Goal: Transaction & Acquisition: Book appointment/travel/reservation

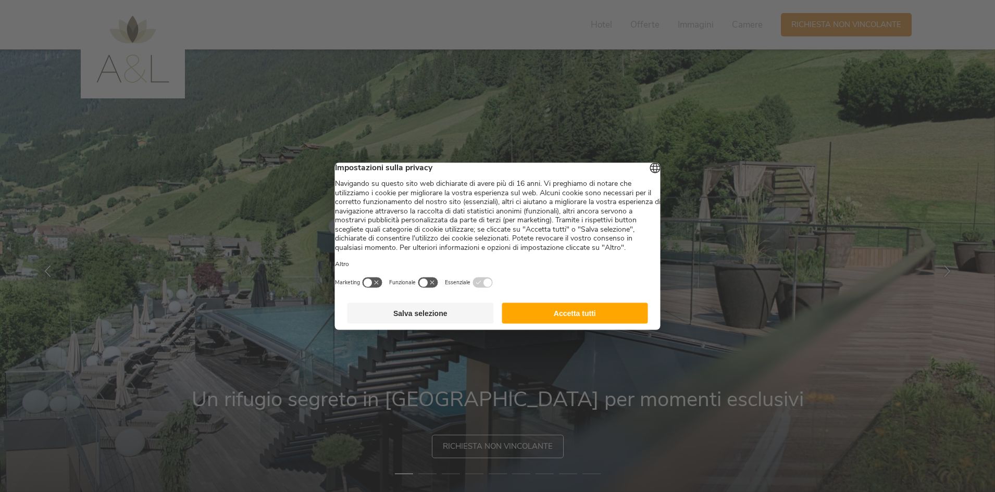
click at [593, 319] on button "Accetta tutti" at bounding box center [575, 313] width 146 height 21
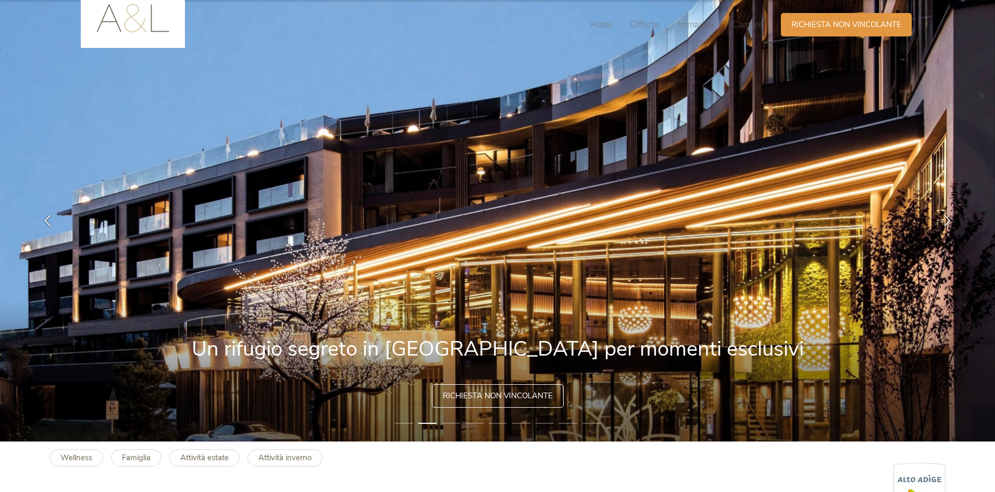
scroll to position [52, 0]
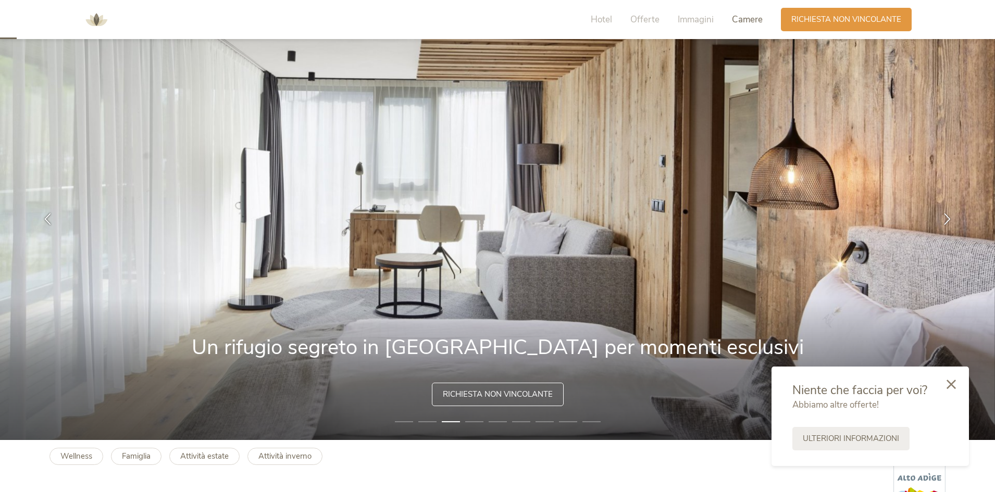
click at [749, 22] on span "Camere" at bounding box center [747, 20] width 31 height 12
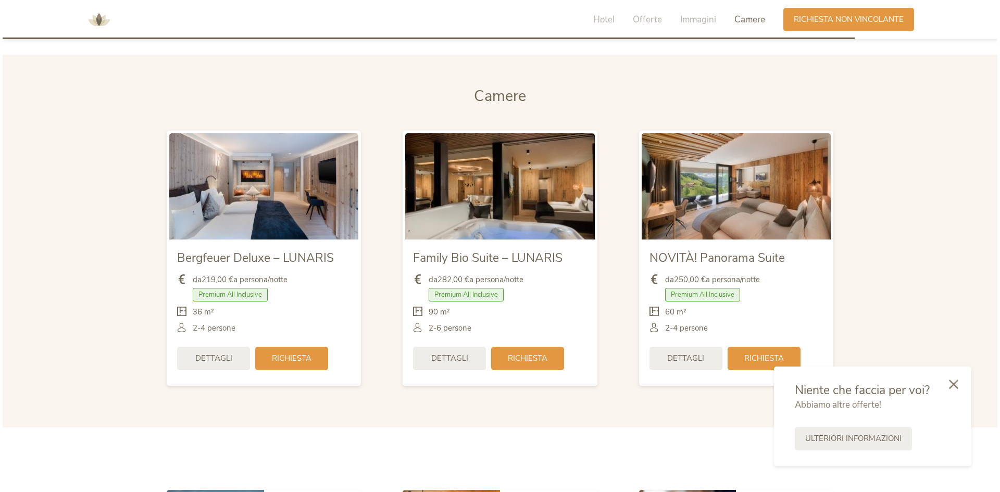
scroll to position [2441, 0]
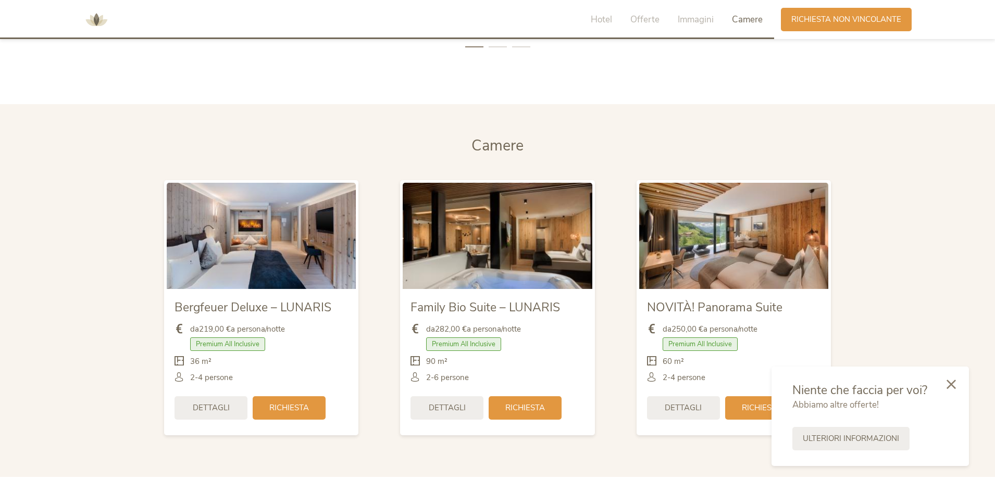
click at [224, 313] on span "Bergfeuer Deluxe – LUNARIS" at bounding box center [252, 308] width 157 height 16
click at [214, 412] on span "Dettagli" at bounding box center [211, 407] width 37 height 11
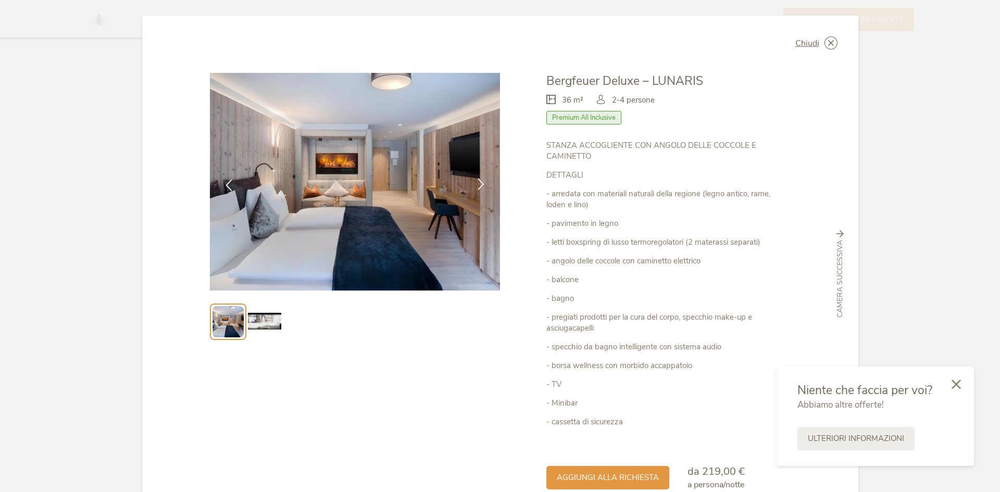
click at [480, 187] on icon at bounding box center [481, 184] width 12 height 12
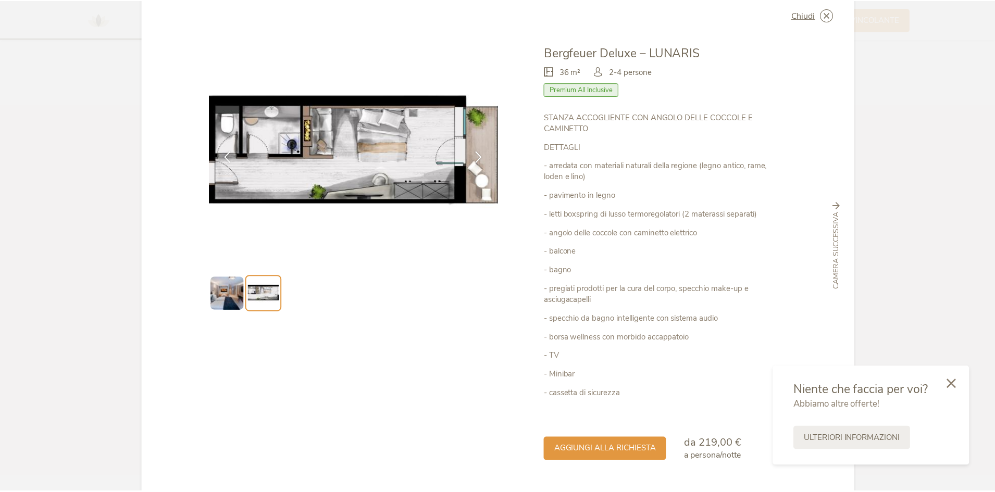
scroll to position [0, 0]
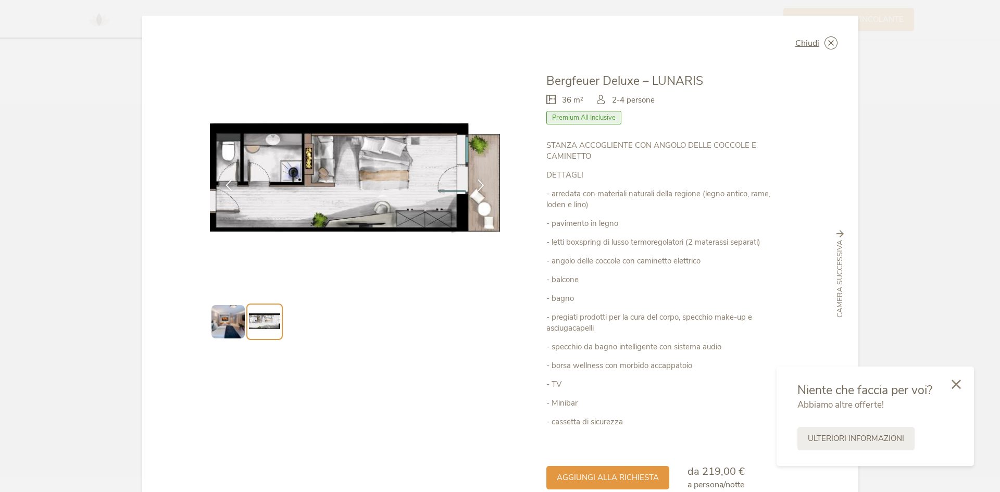
click at [581, 119] on span "Premium All Inclusive" at bounding box center [583, 118] width 75 height 14
click at [833, 41] on icon at bounding box center [831, 42] width 13 height 13
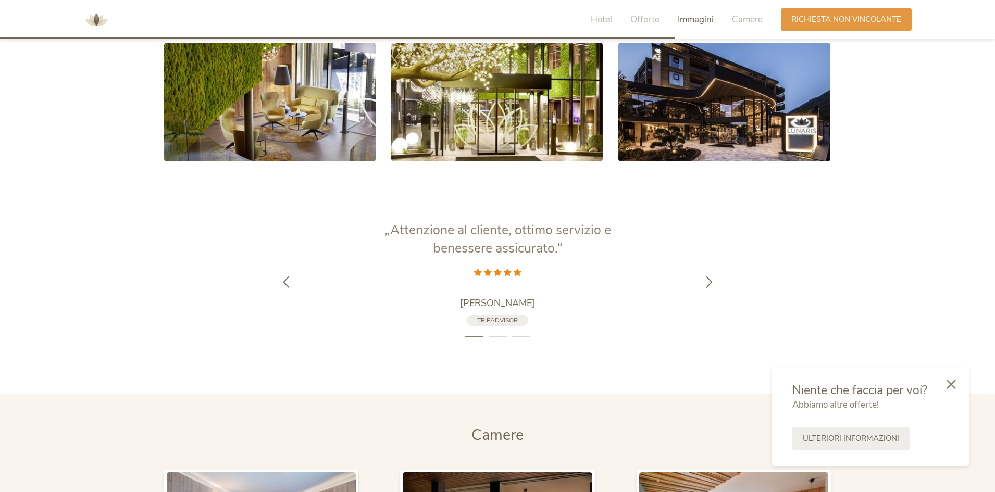
scroll to position [2128, 0]
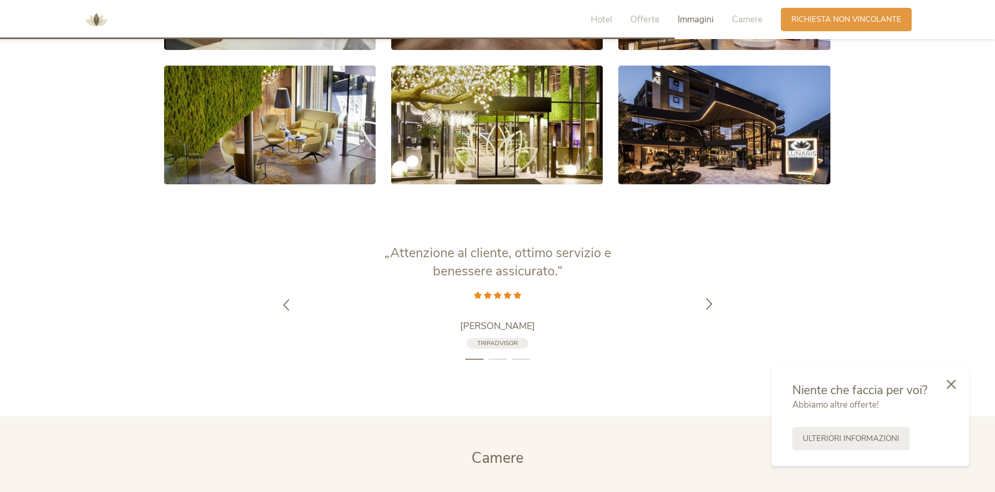
click at [710, 304] on icon at bounding box center [709, 303] width 12 height 12
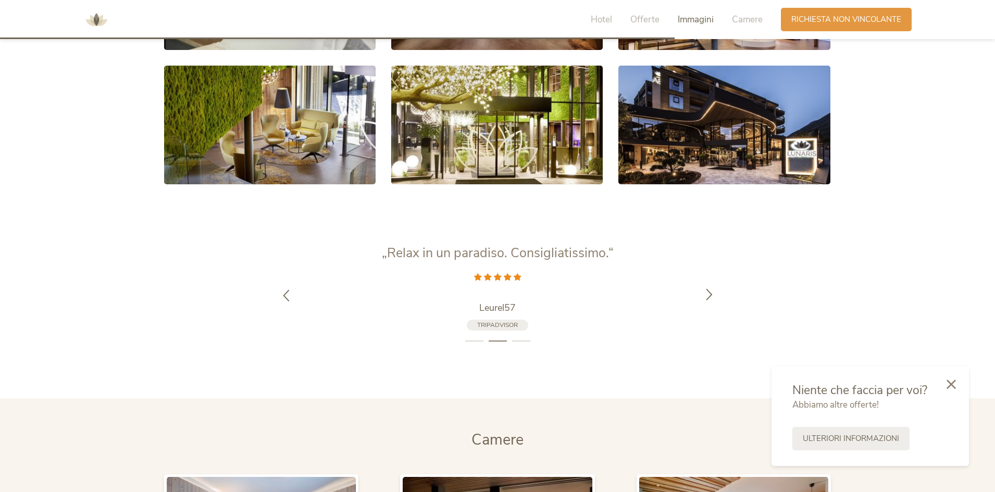
click at [704, 297] on icon at bounding box center [709, 295] width 12 height 12
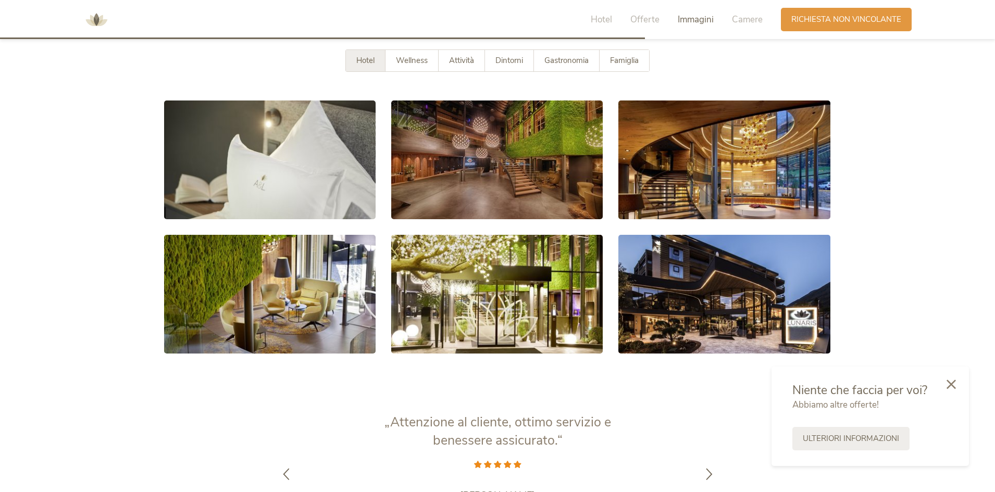
scroll to position [1920, 0]
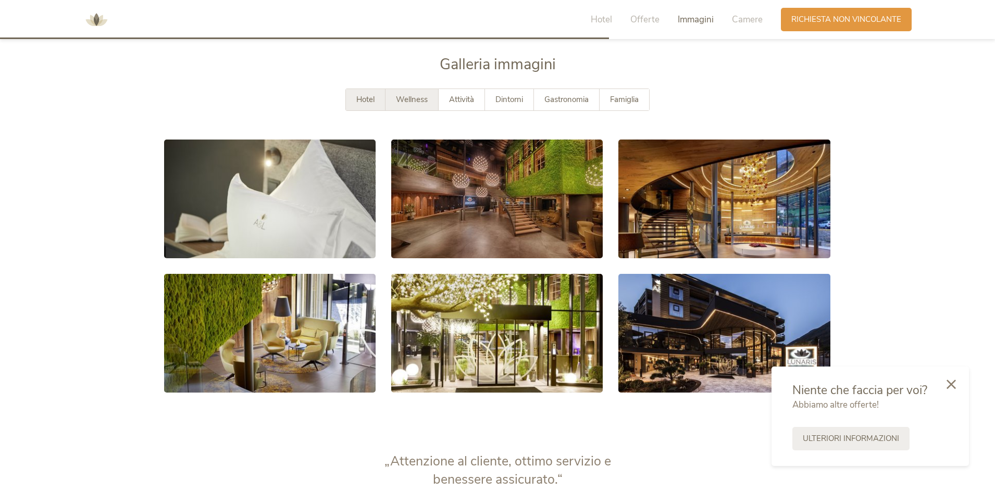
click at [415, 104] on span "Wellness" at bounding box center [412, 99] width 32 height 10
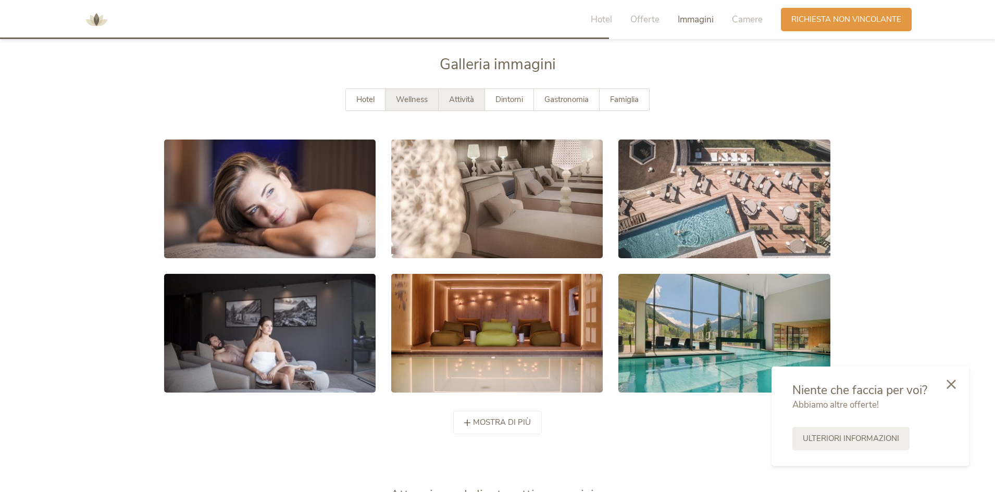
click at [454, 97] on span "Attività" at bounding box center [461, 99] width 25 height 10
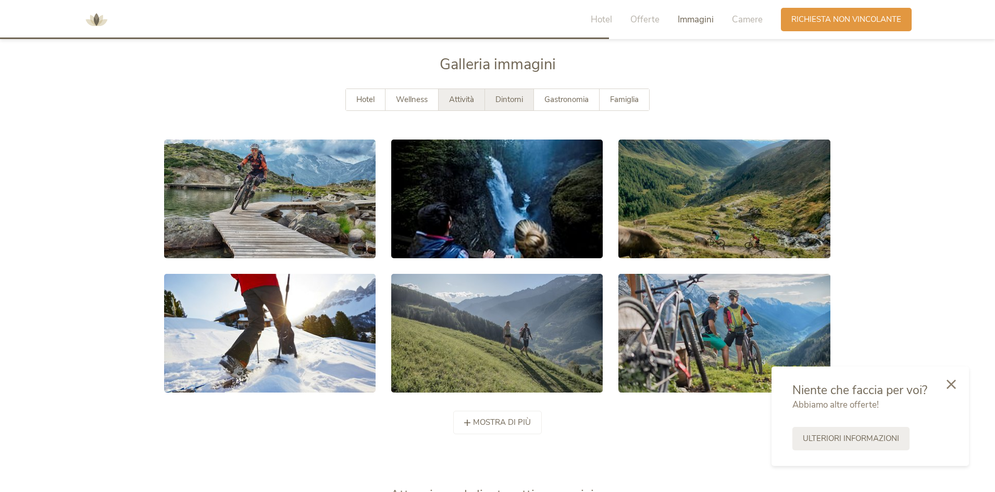
click at [504, 99] on span "Dintorni" at bounding box center [509, 99] width 28 height 10
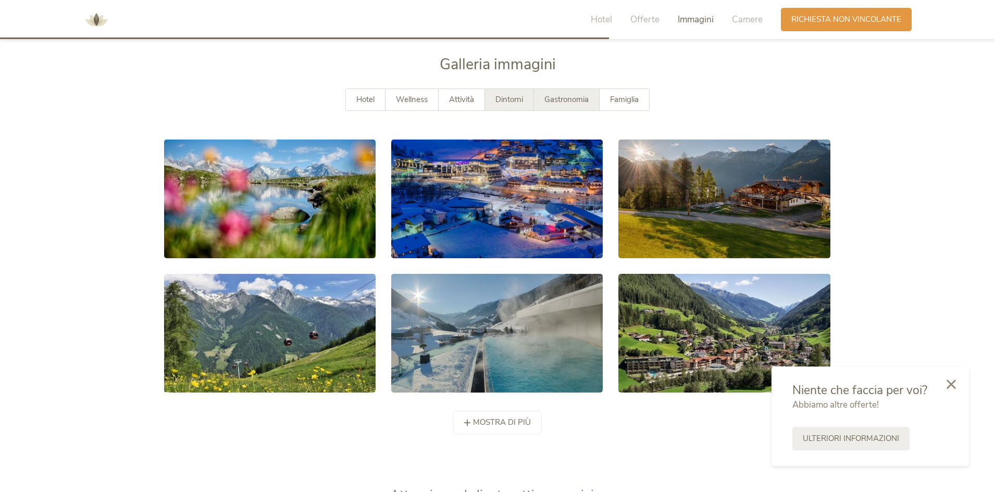
click at [571, 102] on span "Gastronomia" at bounding box center [566, 99] width 44 height 10
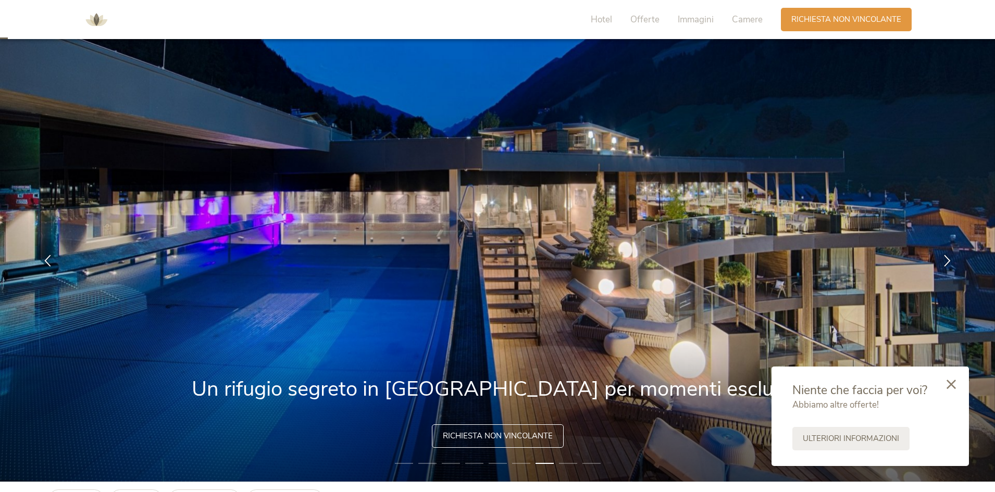
scroll to position [0, 0]
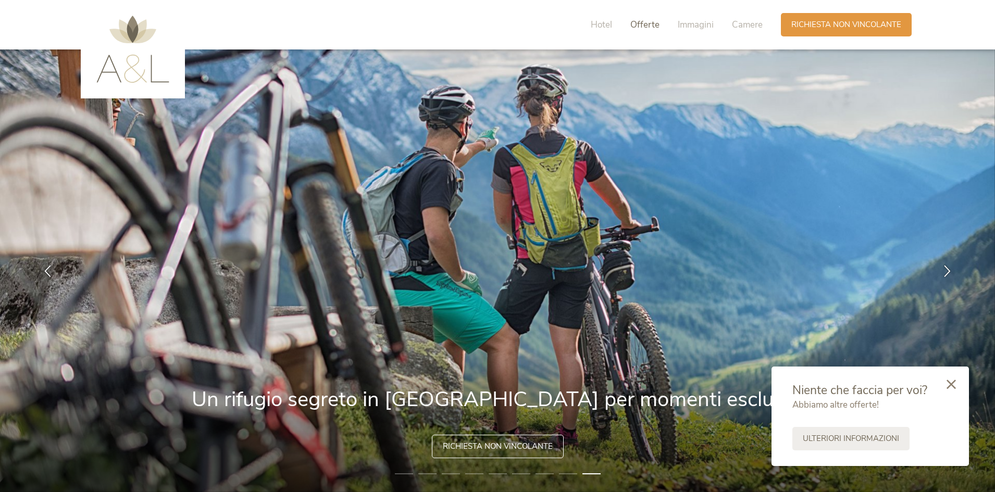
click at [650, 29] on span "Offerte" at bounding box center [644, 25] width 29 height 12
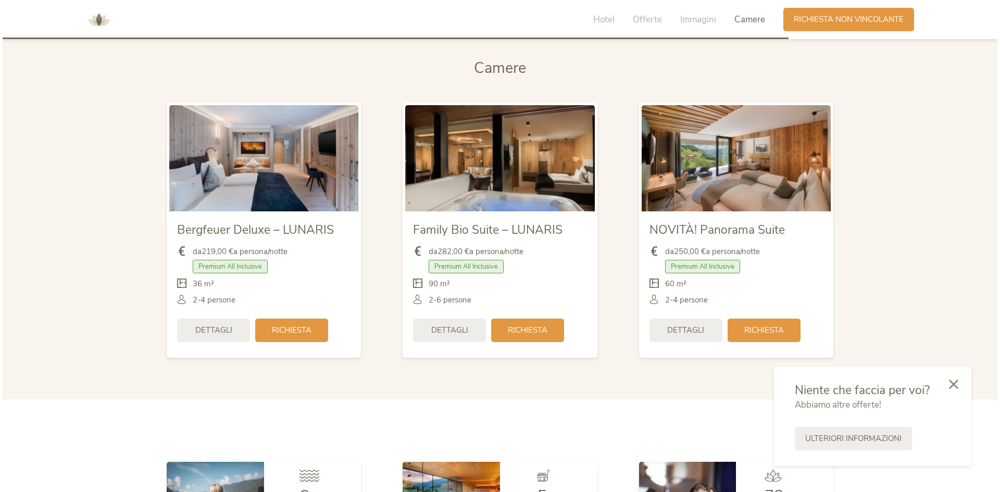
scroll to position [2553, 0]
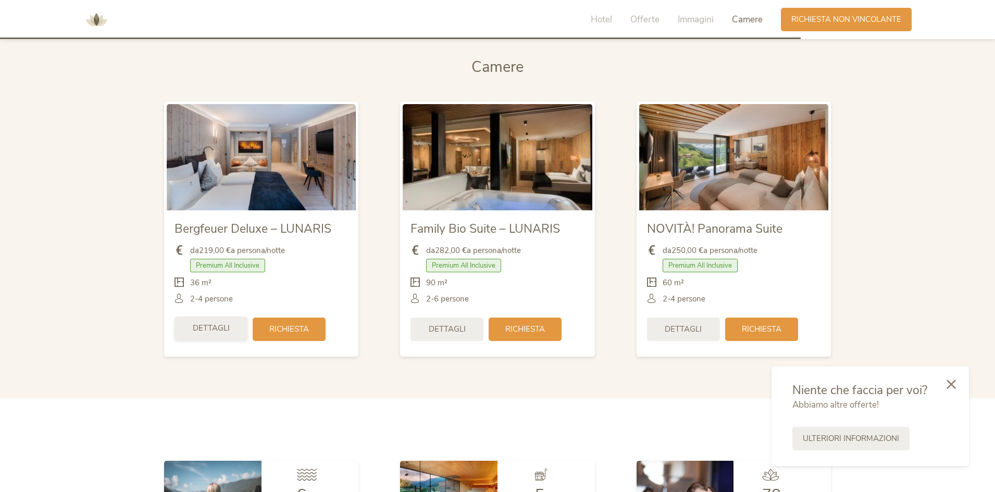
click at [211, 332] on span "Dettagli" at bounding box center [211, 328] width 37 height 11
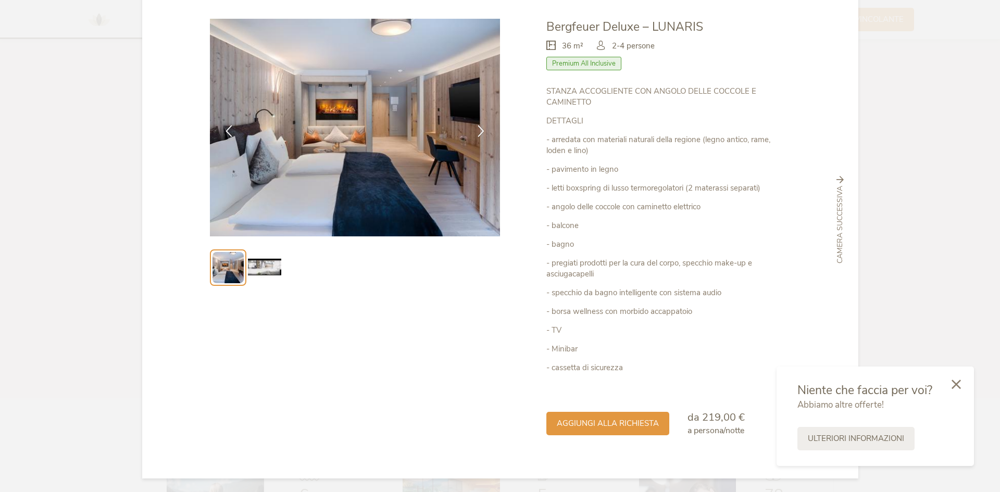
scroll to position [56, 0]
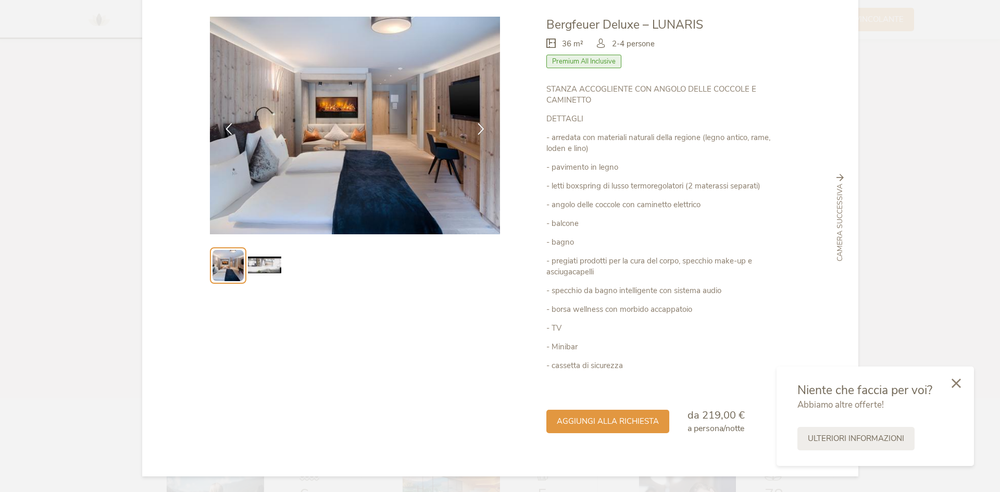
click at [959, 382] on icon at bounding box center [956, 383] width 9 height 9
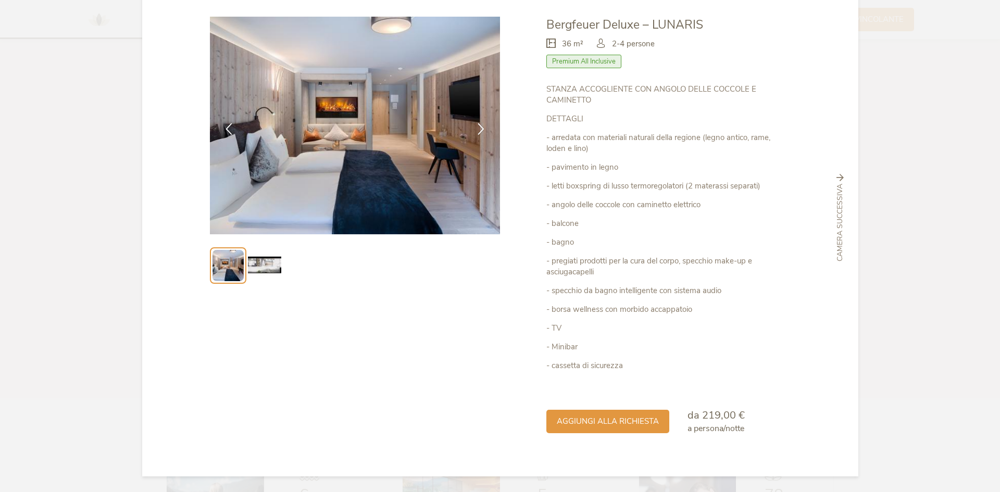
click at [840, 177] on icon at bounding box center [840, 177] width 7 height 7
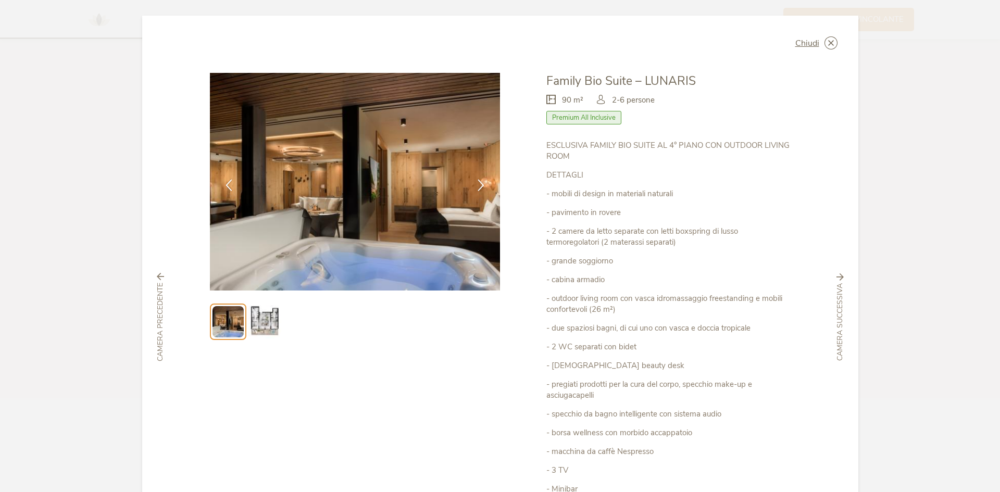
click at [157, 277] on icon at bounding box center [160, 276] width 7 height 7
